Goal: Information Seeking & Learning: Learn about a topic

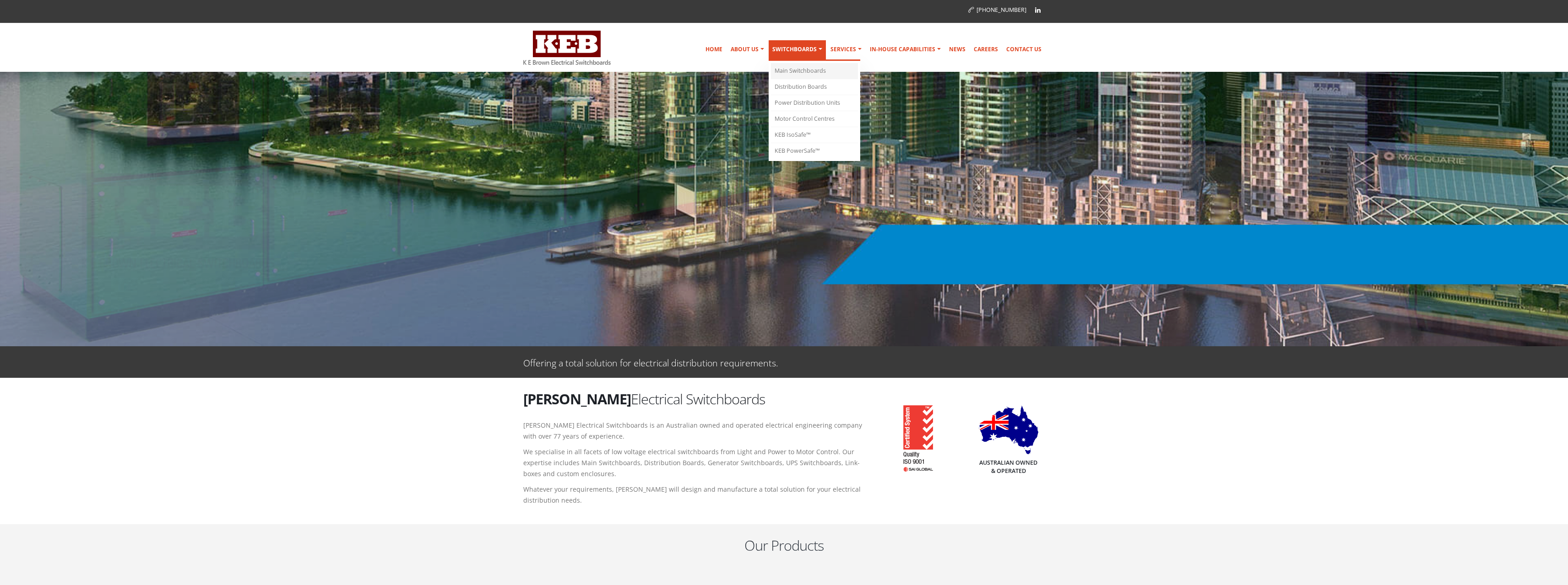
click at [803, 70] on link "Main Switchboards" at bounding box center [815, 71] width 87 height 16
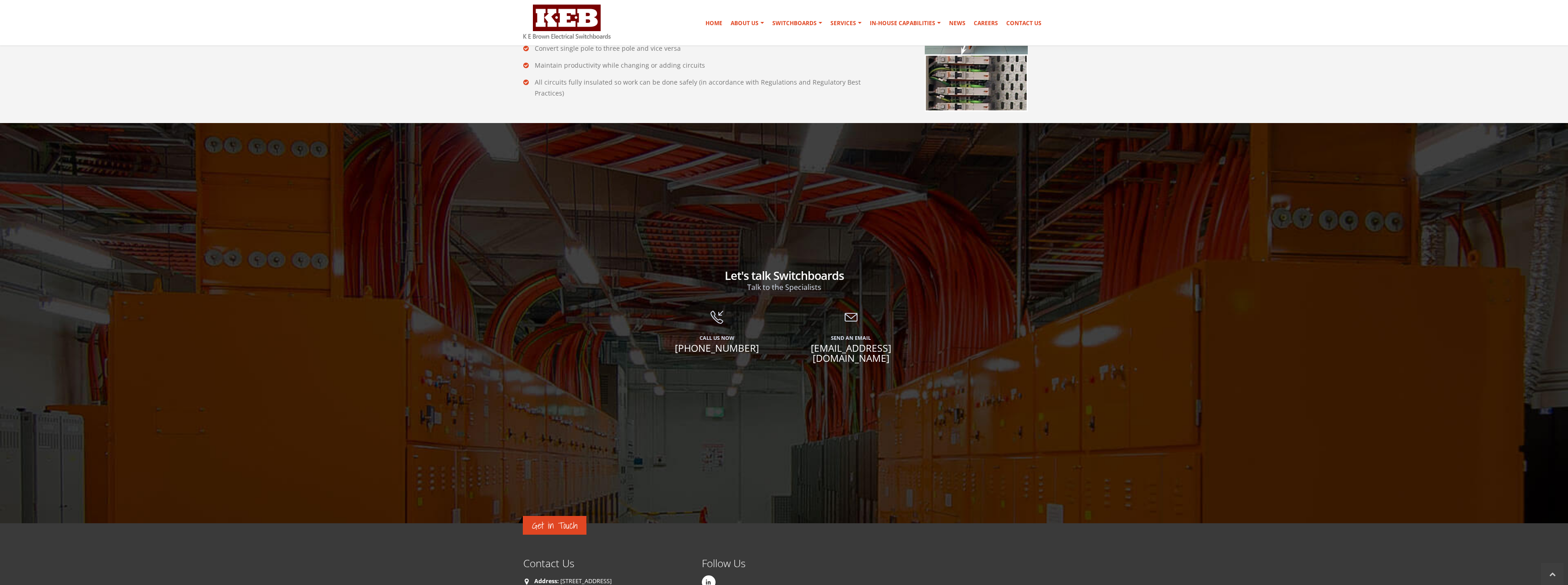
scroll to position [1921, 0]
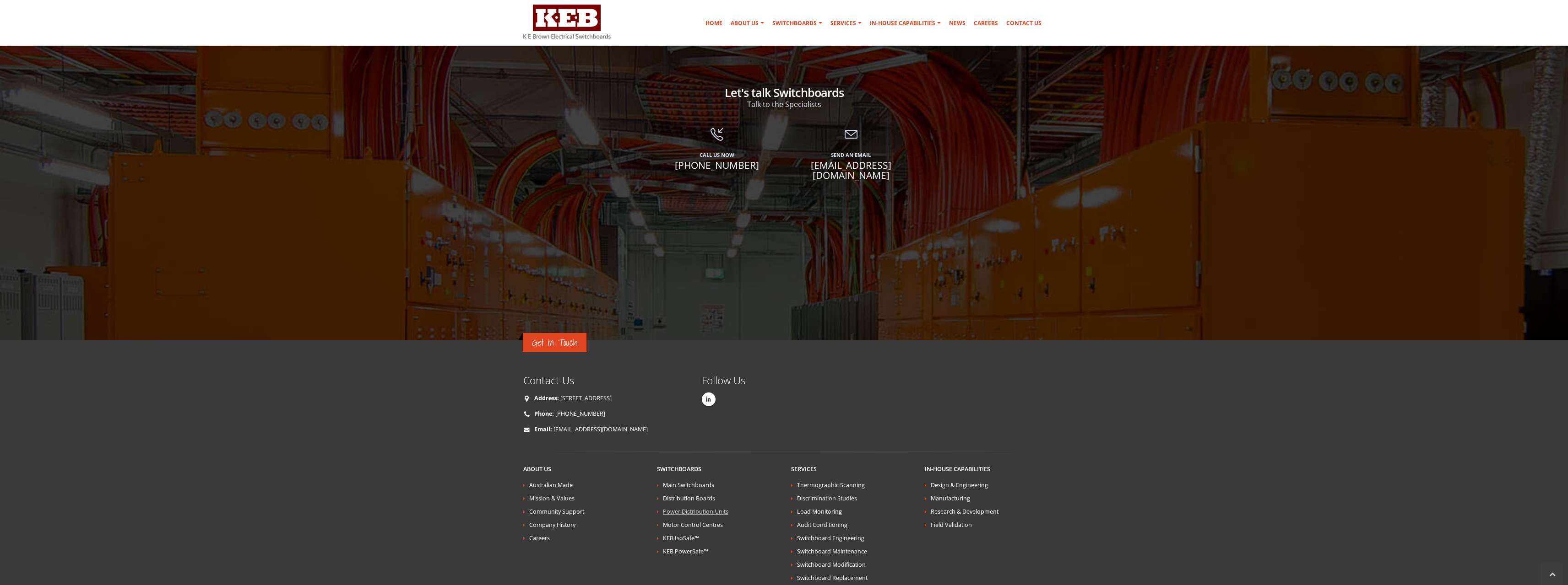
click at [700, 508] on link "Power Distribution Units" at bounding box center [696, 512] width 66 height 8
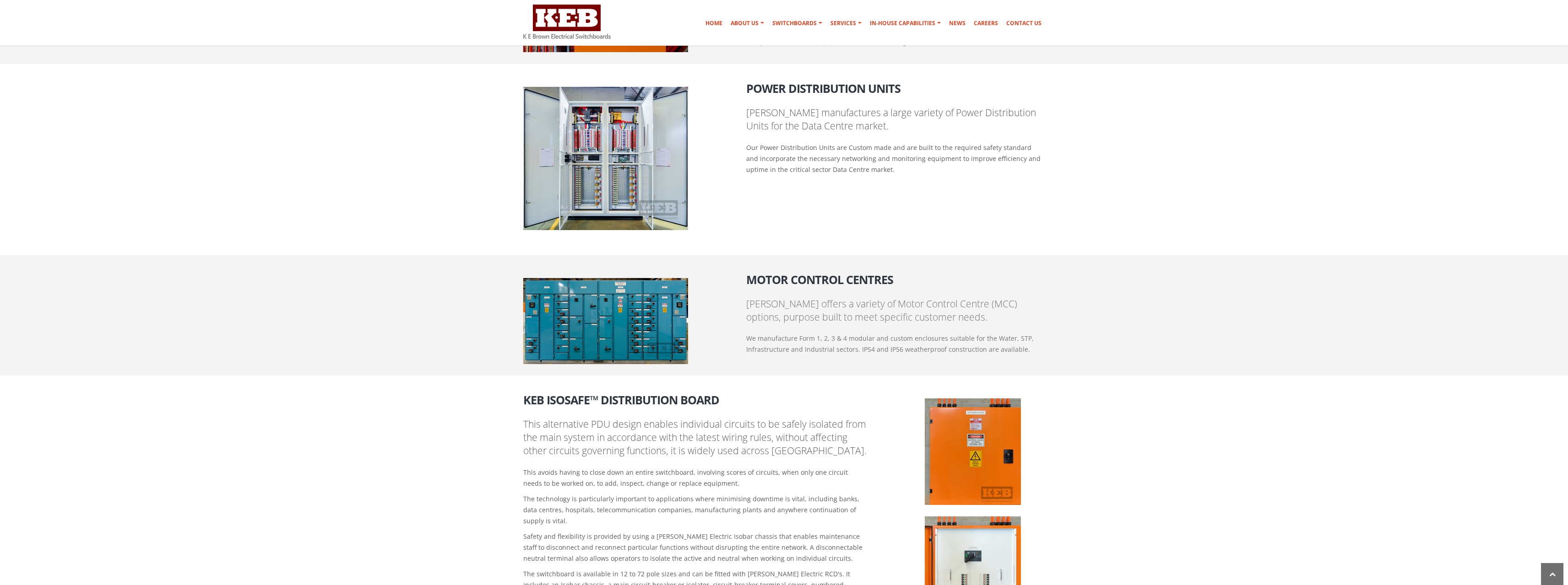
scroll to position [873, 0]
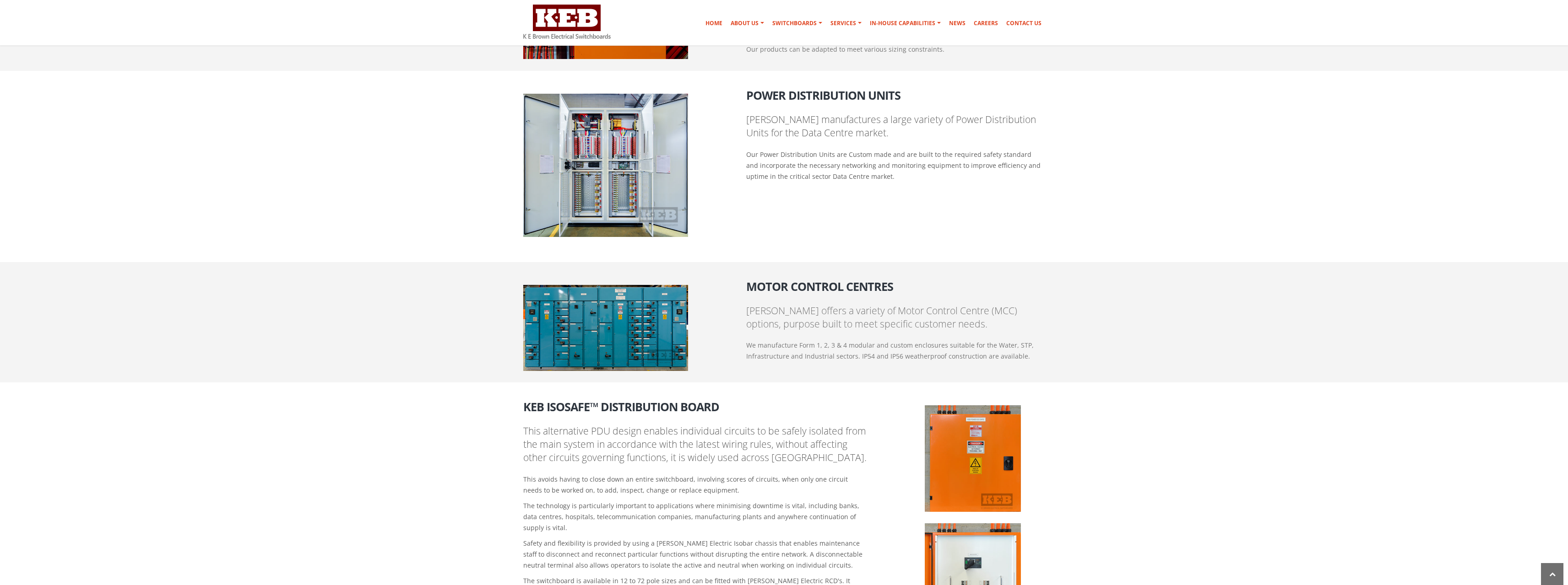
click at [847, 295] on div "Motor Control Centres [PERSON_NAME] offers a variety of Motor Control Centre (M…" at bounding box center [895, 320] width 312 height 94
click at [617, 299] on img at bounding box center [606, 328] width 165 height 86
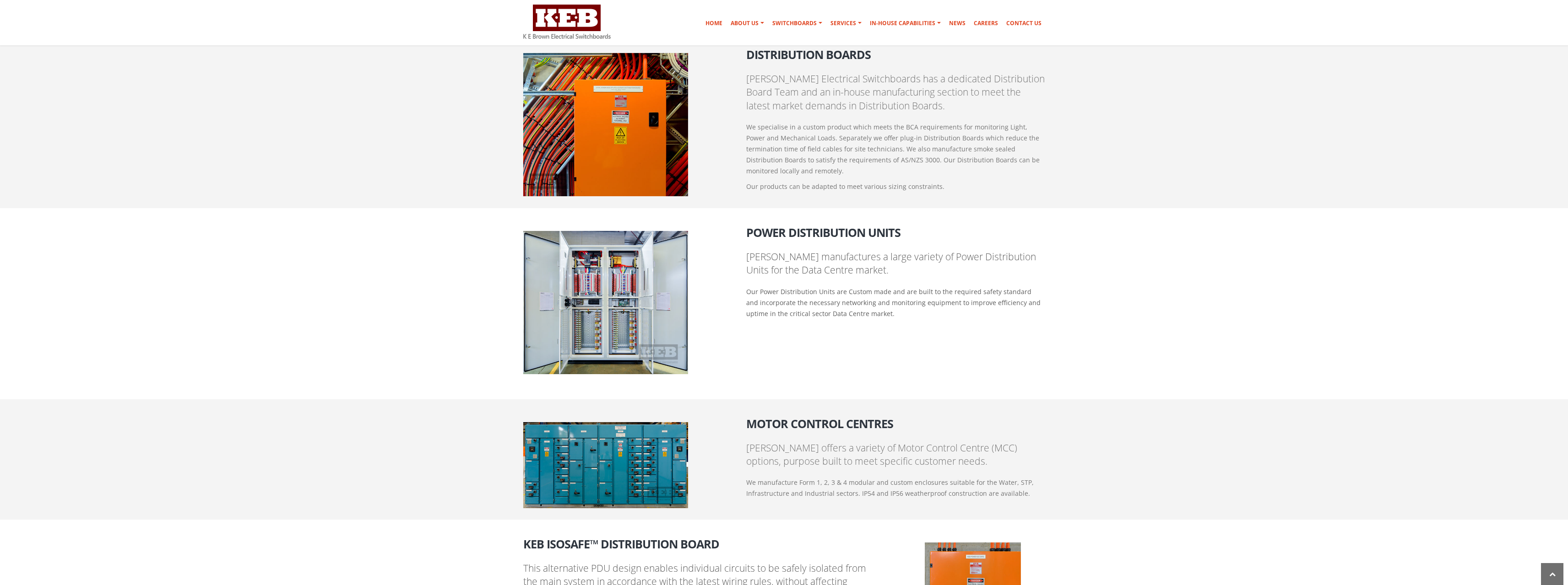
scroll to position [507, 0]
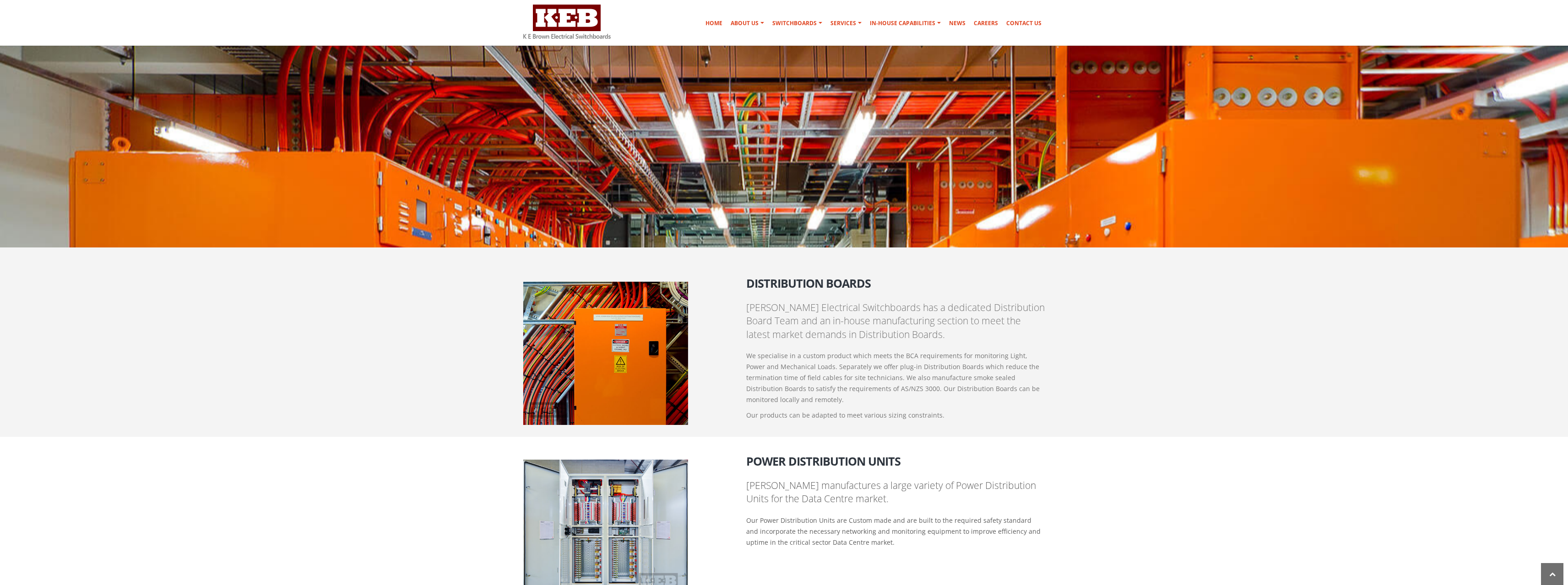
click at [792, 323] on p "K E Brown Electrical Switchboards has a dedicated Distribution Board Team and a…" at bounding box center [895, 321] width 299 height 40
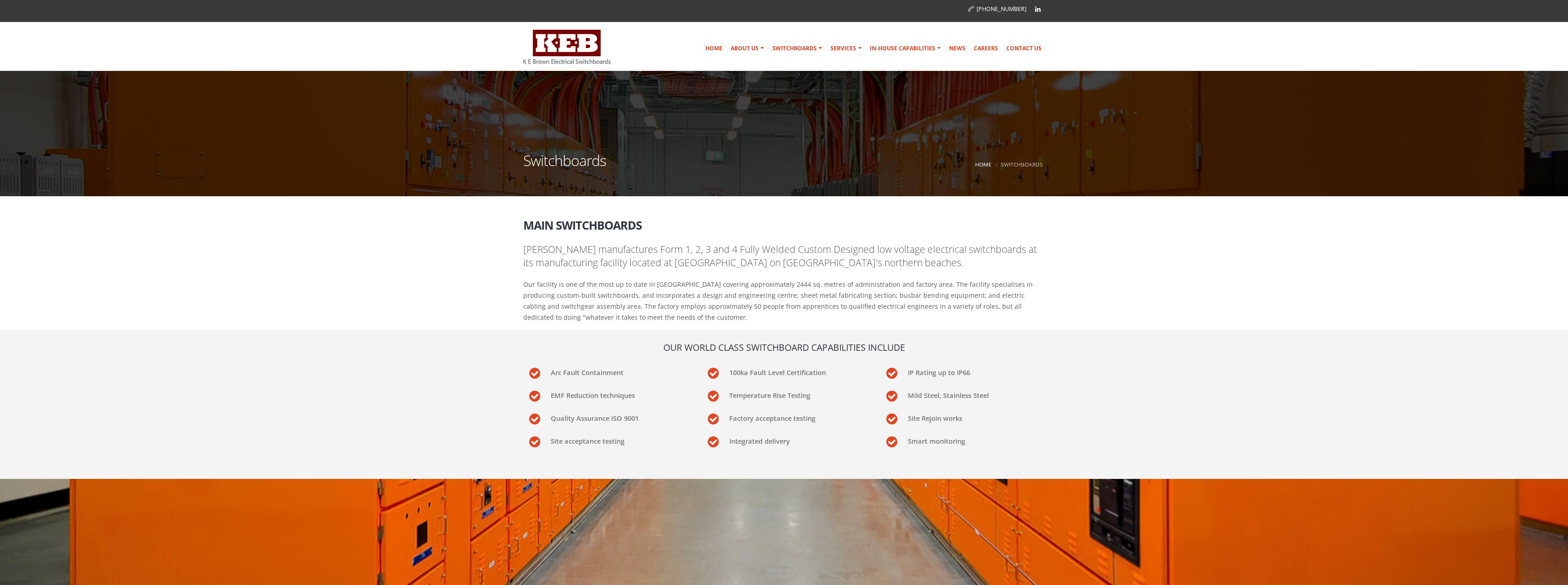
scroll to position [0, 0]
